Goal: Task Accomplishment & Management: Use online tool/utility

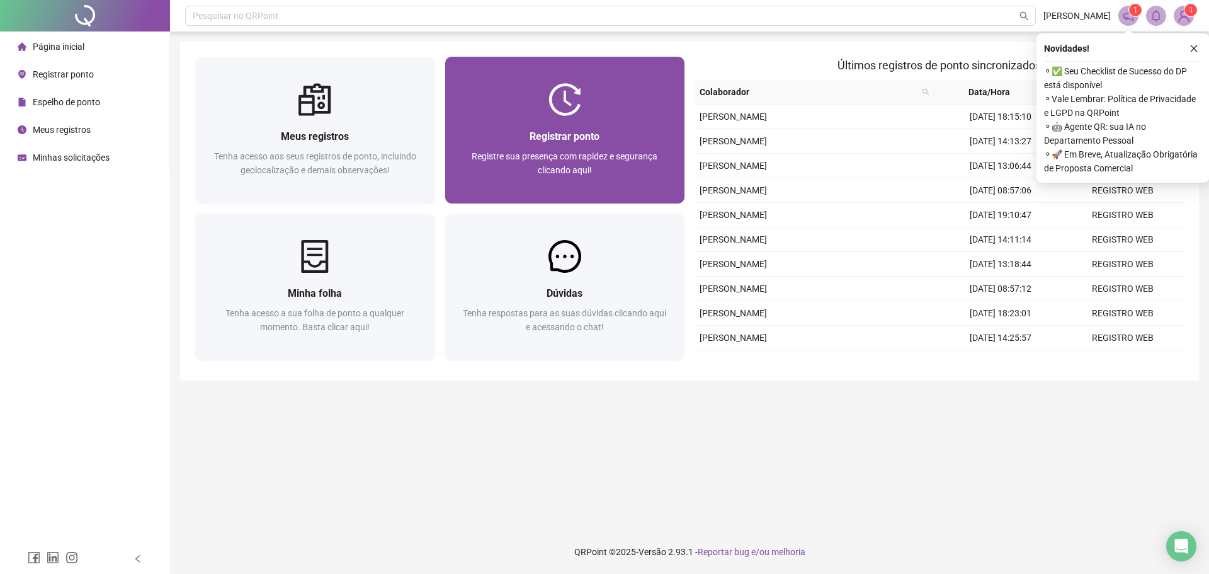
click at [516, 130] on div "Registrar ponto" at bounding box center [565, 136] width 210 height 16
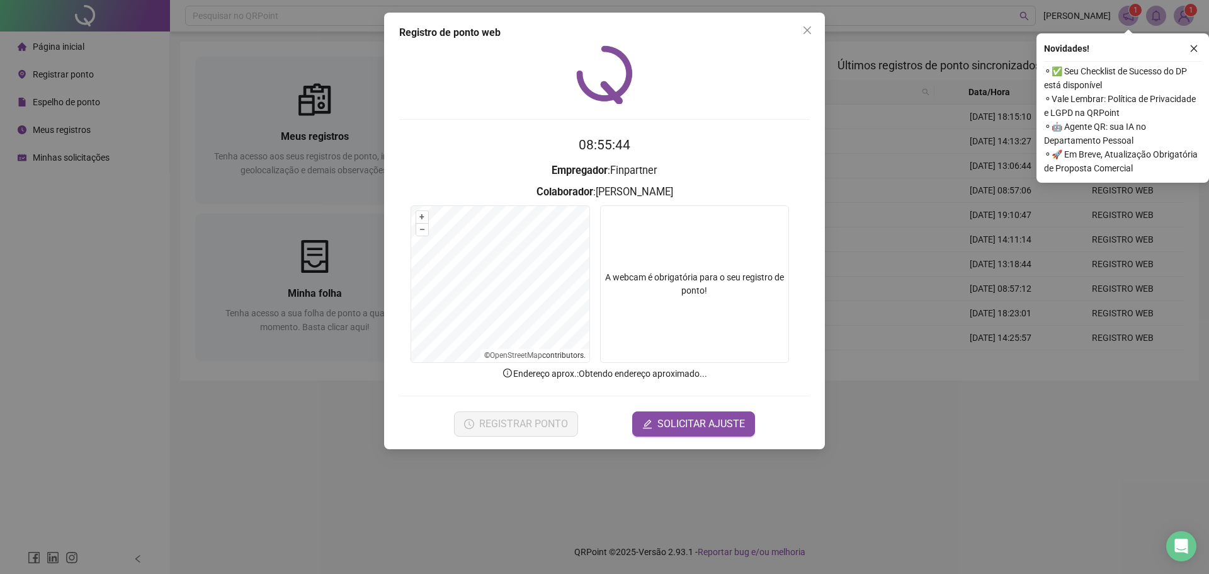
click at [1195, 51] on icon "close" at bounding box center [1193, 48] width 9 height 9
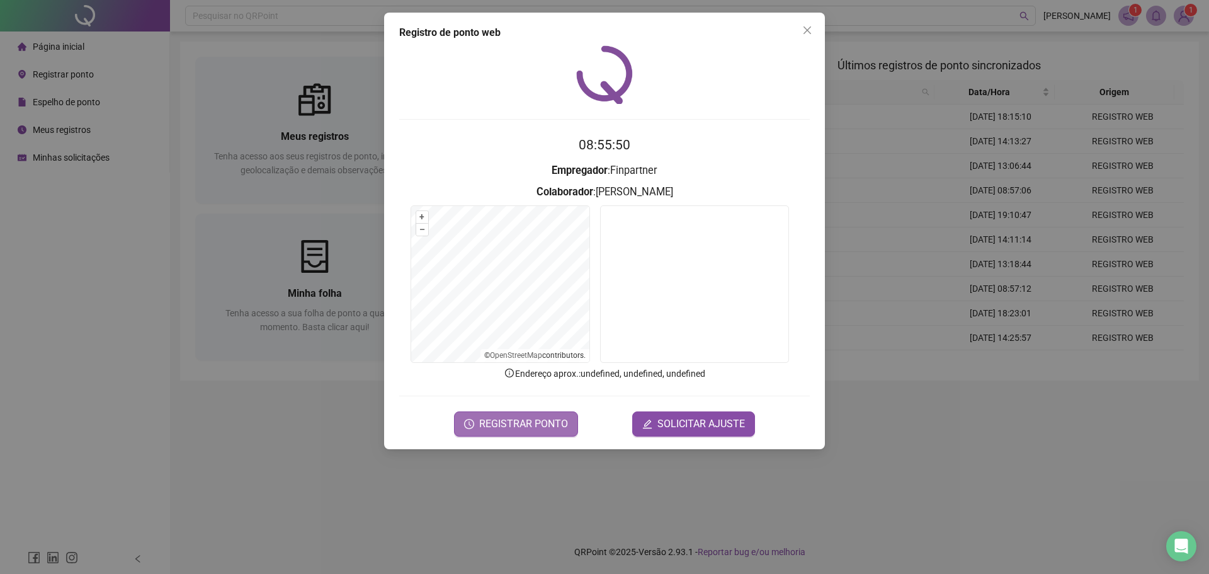
click at [535, 433] on button "REGISTRAR PONTO" at bounding box center [516, 423] width 124 height 25
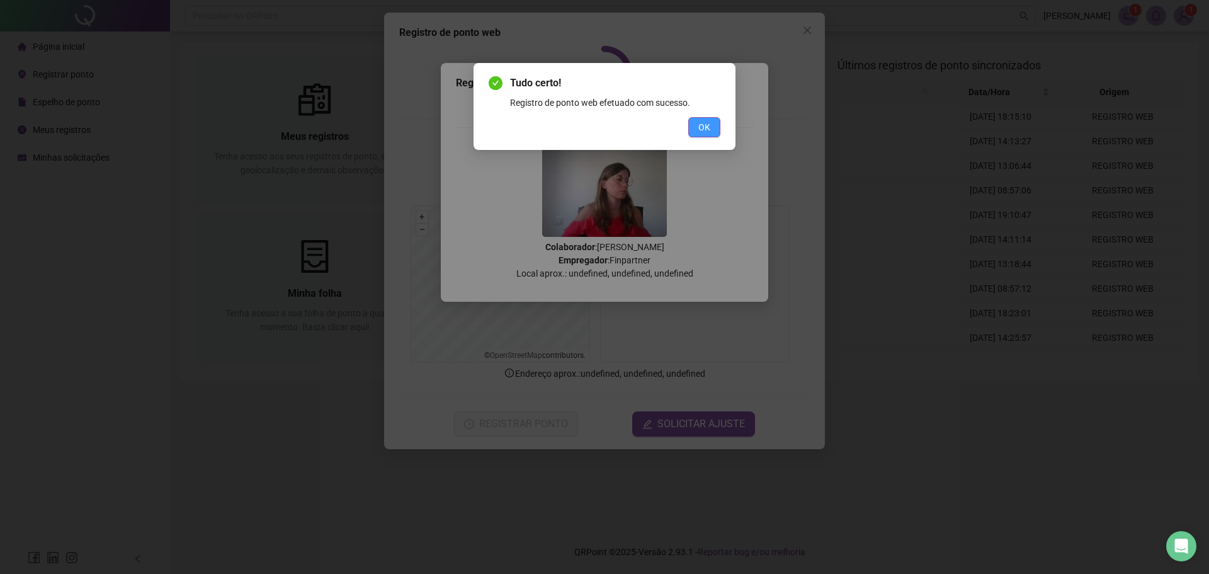
click at [710, 132] on span "OK" at bounding box center [704, 127] width 12 height 14
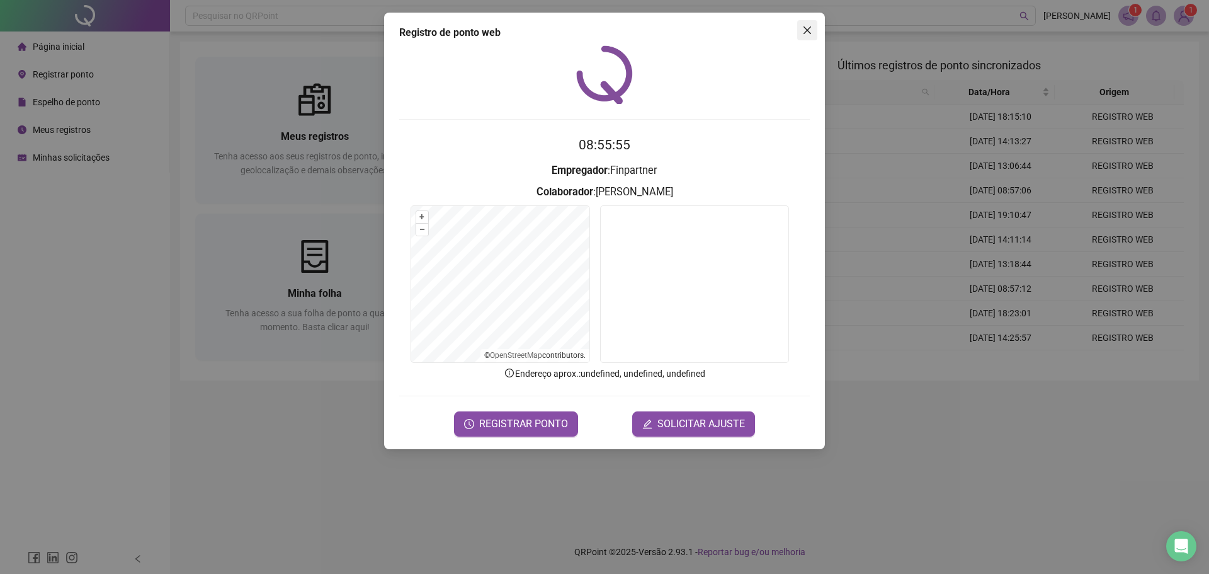
click at [810, 36] on button "Close" at bounding box center [807, 30] width 20 height 20
